Goal: Book appointment/travel/reservation

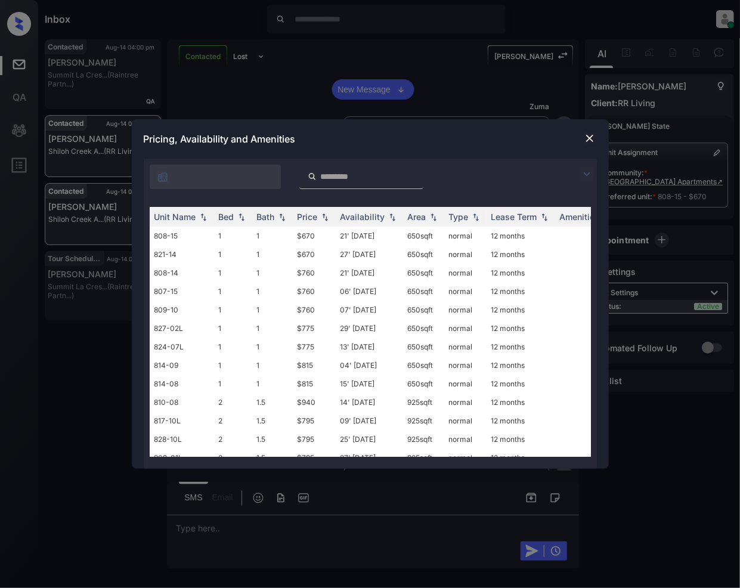
scroll to position [1457, 0]
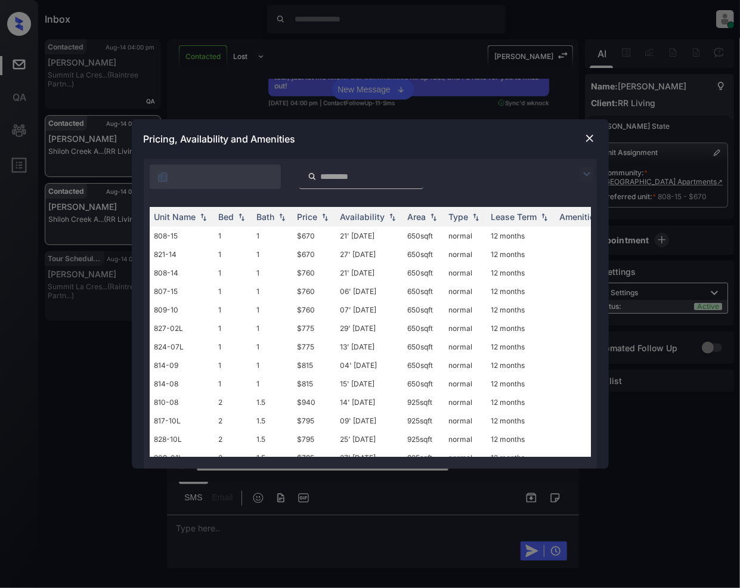
click at [588, 173] on img at bounding box center [587, 174] width 14 height 14
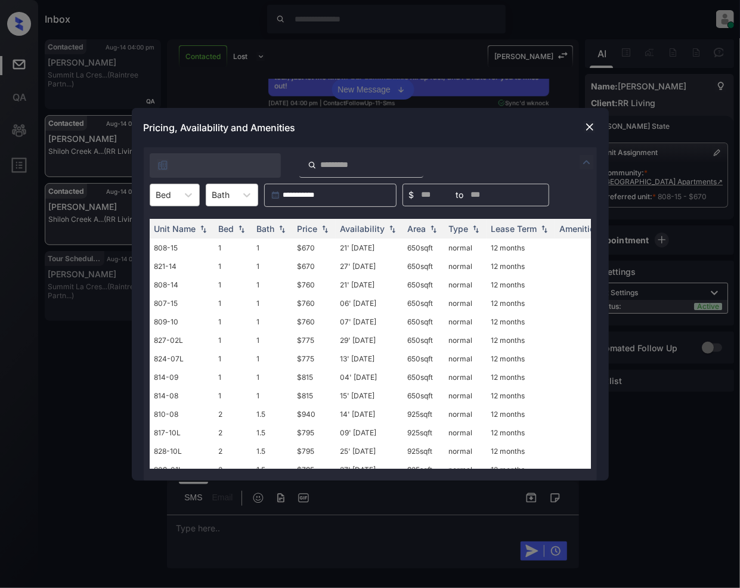
click at [174, 194] on div "Bed" at bounding box center [163, 194] width 27 height 17
drag, startPoint x: 166, startPoint y: 221, endPoint x: 208, endPoint y: 270, distance: 64.8
click at [166, 224] on div "1" at bounding box center [175, 224] width 50 height 21
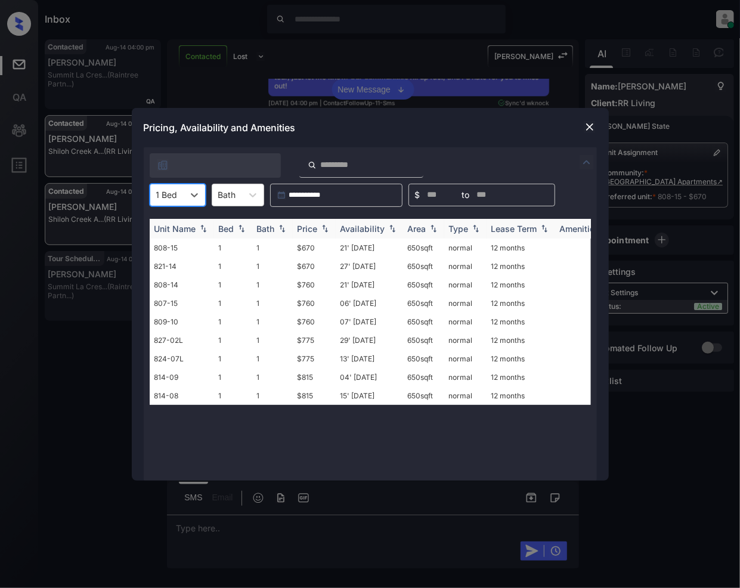
click at [327, 230] on img at bounding box center [325, 228] width 12 height 8
click at [346, 267] on td "15' Oct 25" at bounding box center [369, 266] width 67 height 18
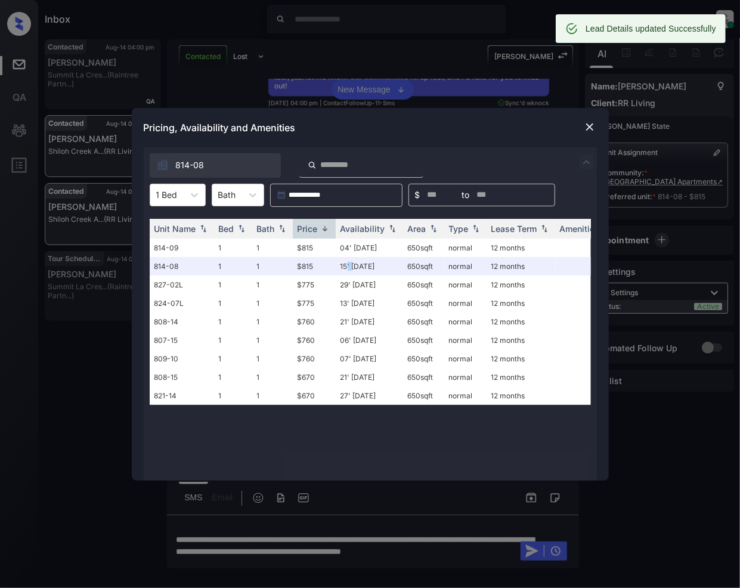
click at [586, 126] on img at bounding box center [590, 127] width 12 height 12
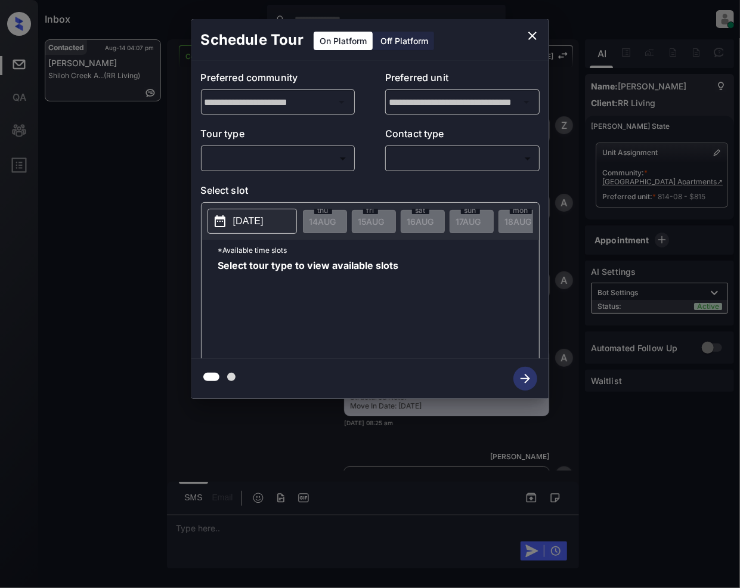
scroll to position [4563, 0]
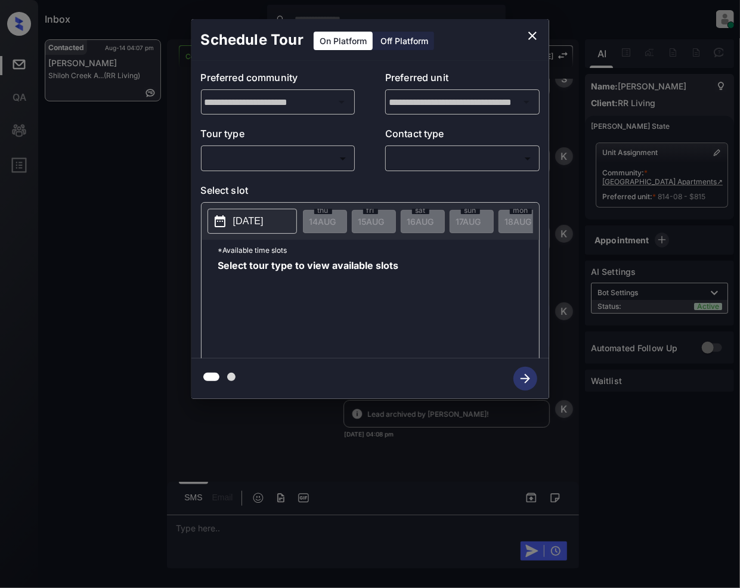
click at [302, 161] on body "Inbox Jeramie Castro Online Set yourself offline Set yourself on break Profile …" at bounding box center [370, 294] width 740 height 588
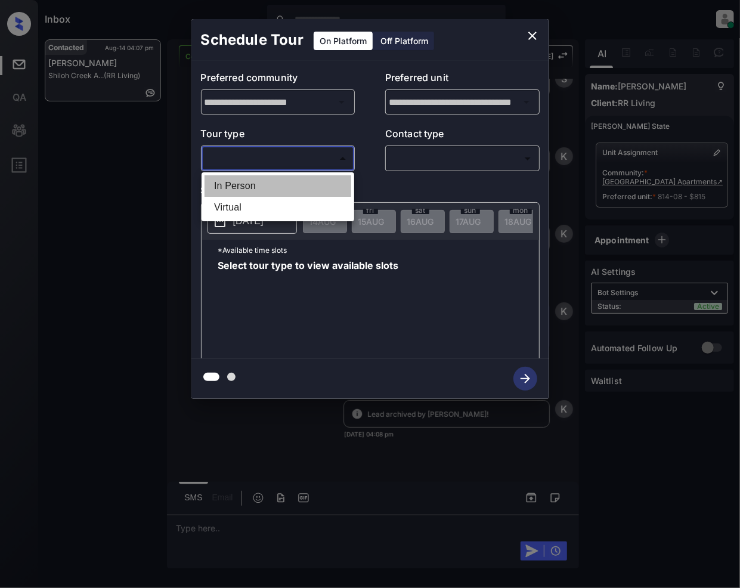
click at [245, 184] on li "In Person" at bounding box center [278, 185] width 147 height 21
type input "********"
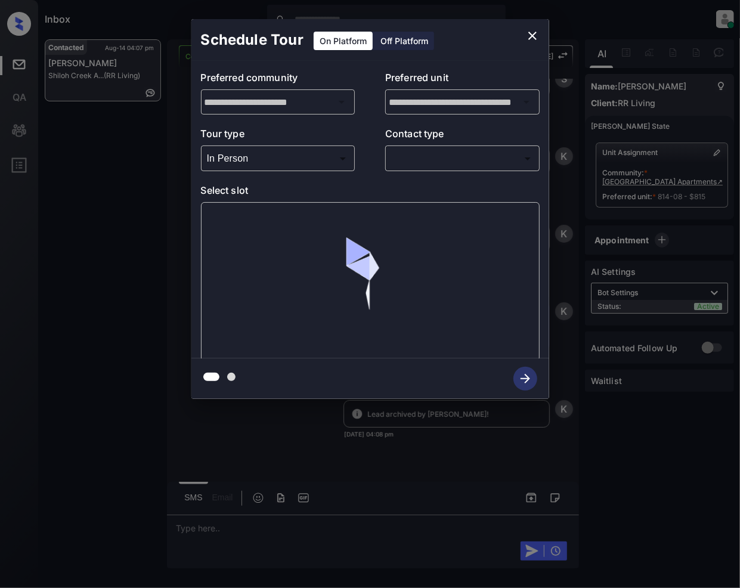
click at [463, 169] on div "​ ​" at bounding box center [462, 159] width 155 height 26
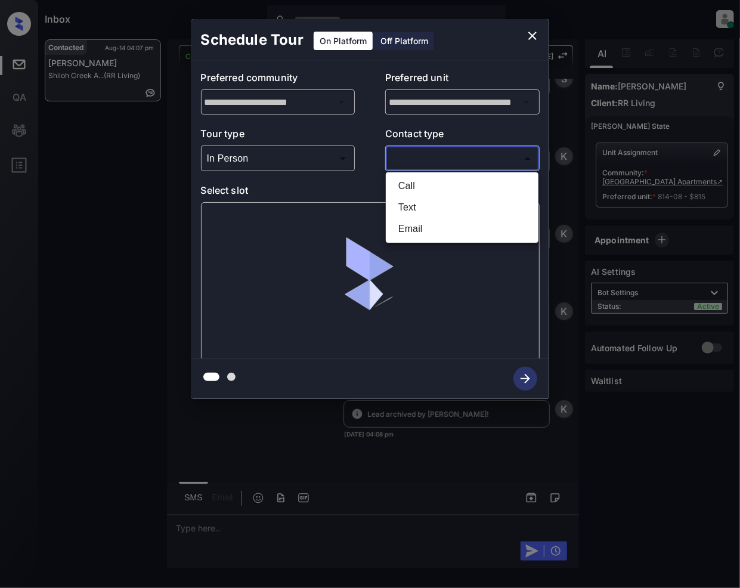
click at [433, 165] on body "Inbox Jeramie Castro Online Set yourself offline Set yourself on break Profile …" at bounding box center [370, 294] width 740 height 588
click at [402, 205] on li "Text" at bounding box center [462, 207] width 147 height 21
type input "****"
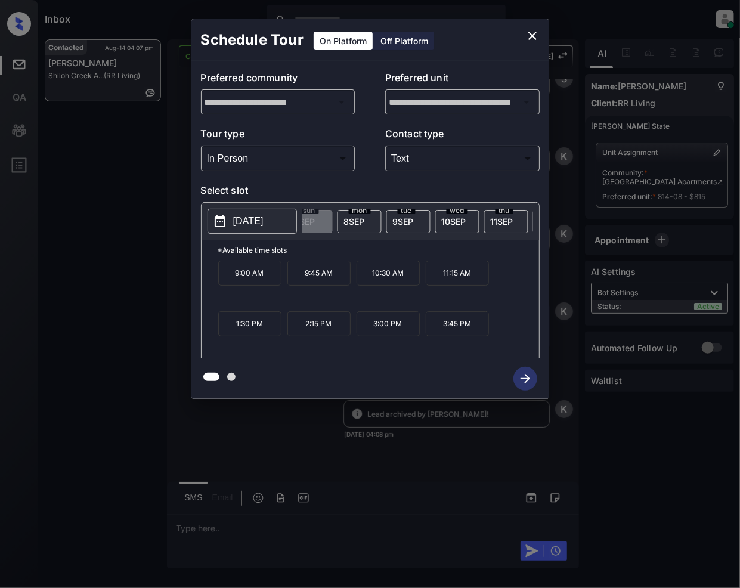
scroll to position [0, 1209]
click at [527, 42] on icon "close" at bounding box center [533, 36] width 14 height 14
